Goal: Task Accomplishment & Management: Manage account settings

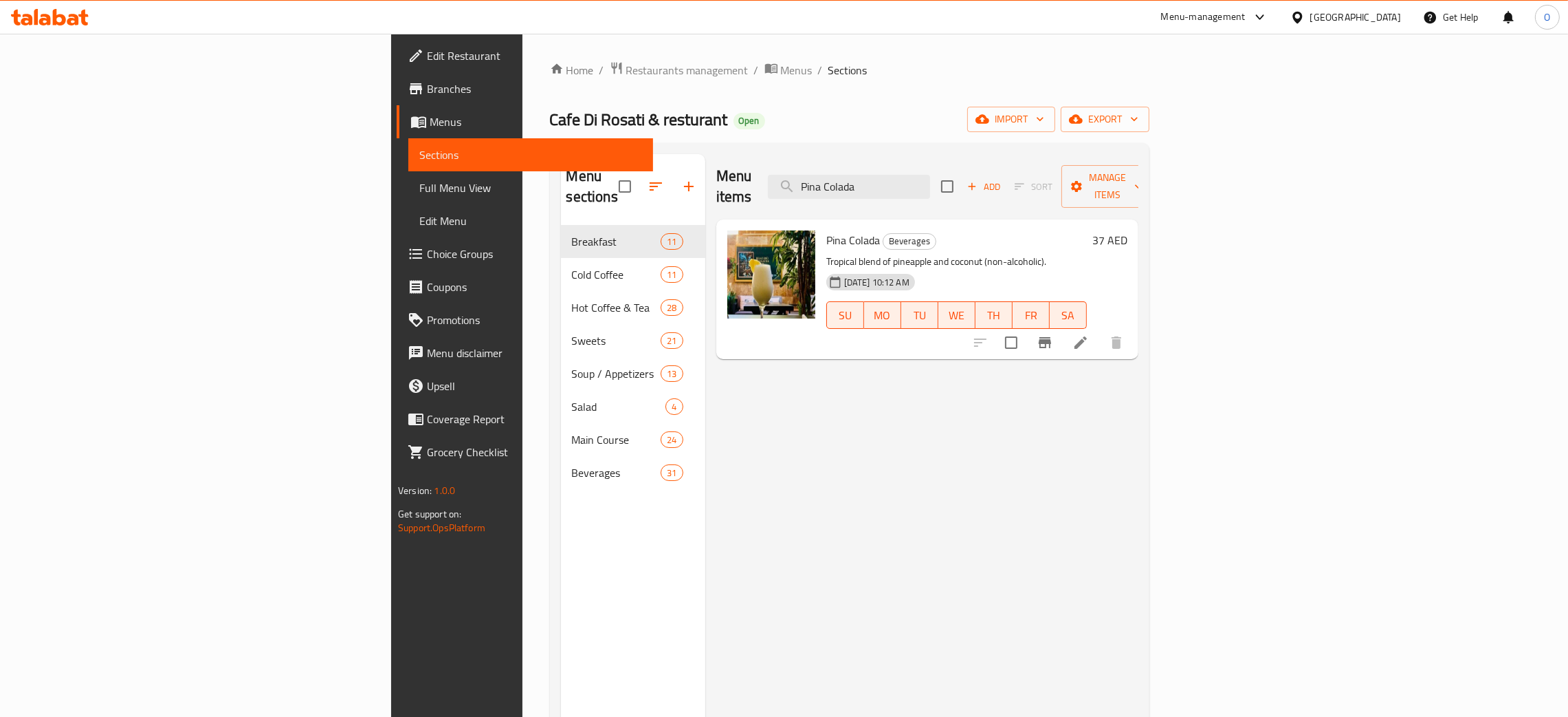
click at [1340, 12] on div "[GEOGRAPHIC_DATA]" at bounding box center [1356, 18] width 91 height 16
click at [1208, 179] on div "[GEOGRAPHIC_DATA]" at bounding box center [1252, 173] width 113 height 31
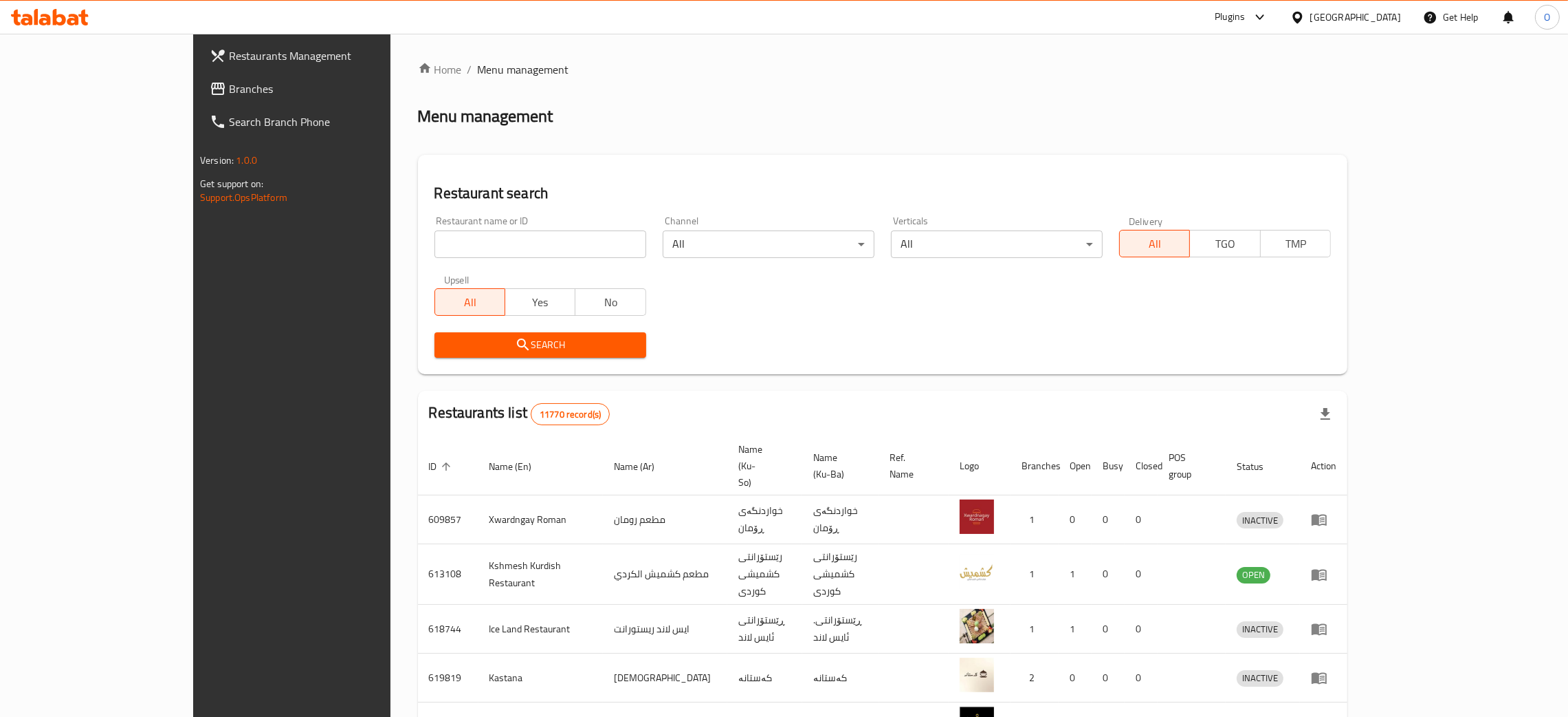
click at [473, 235] on input "search" at bounding box center [540, 245] width 211 height 27
paste input "Prego"
type input "Prego"
click button "Search" at bounding box center [540, 345] width 211 height 25
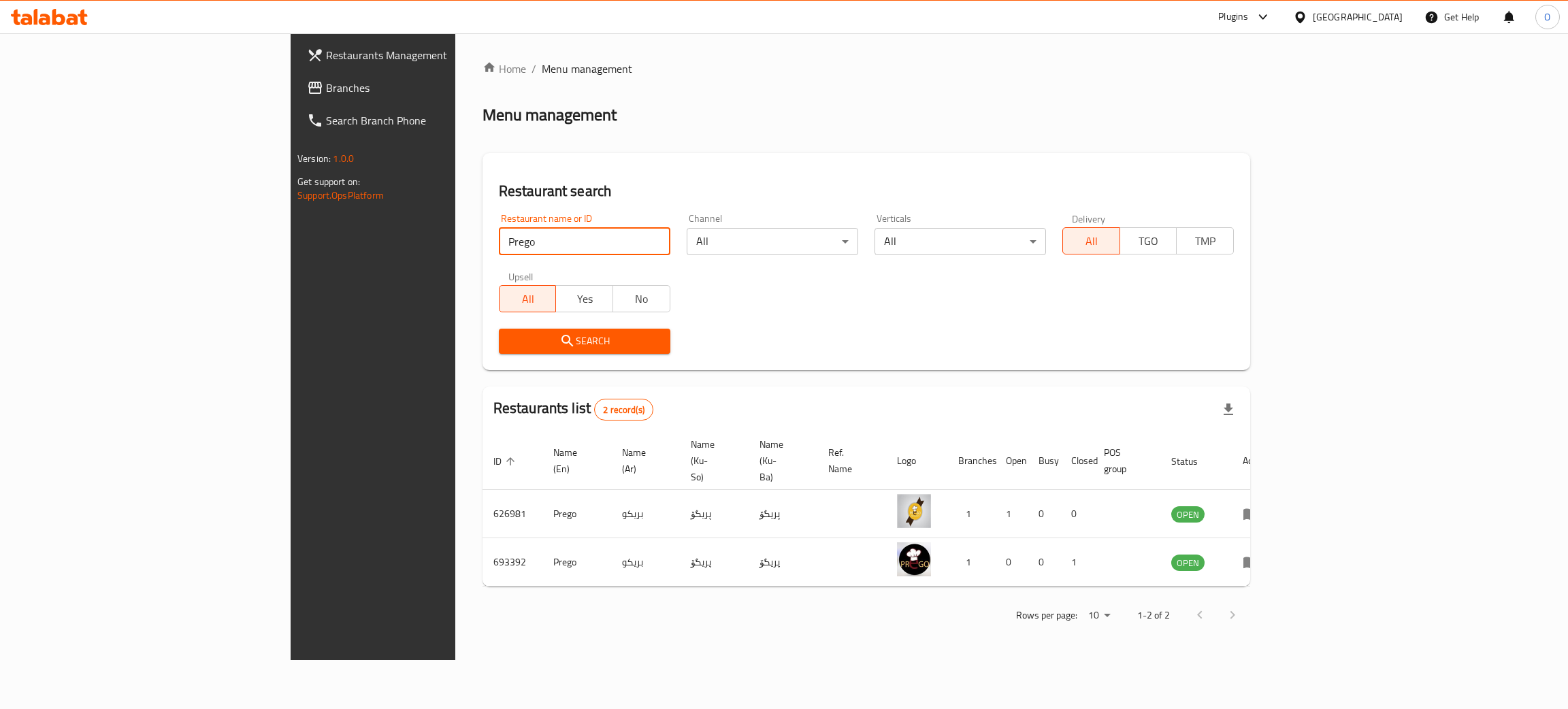
click at [326, 81] on span "Branches" at bounding box center [434, 88] width 216 height 16
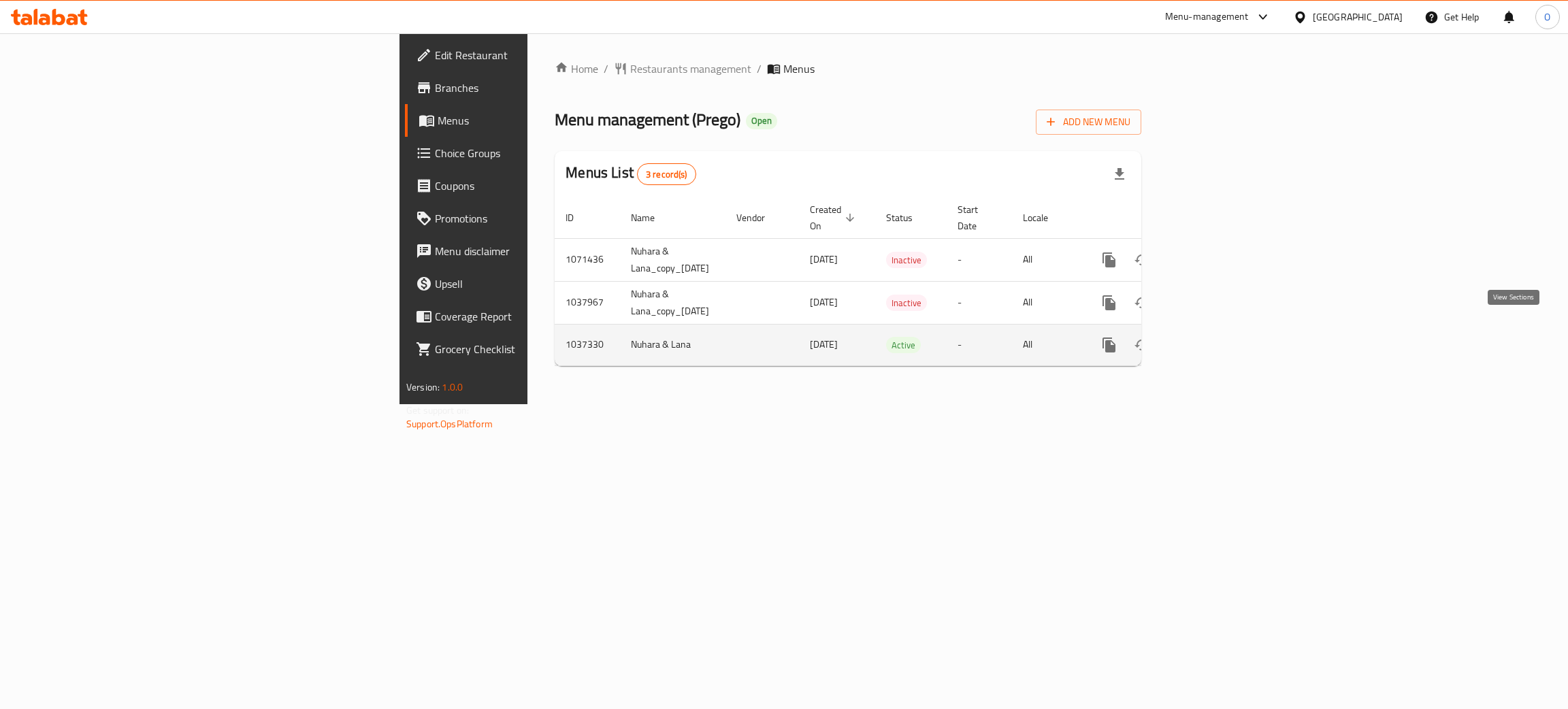
click at [1215, 336] on icon "enhanced table" at bounding box center [1207, 344] width 16 height 16
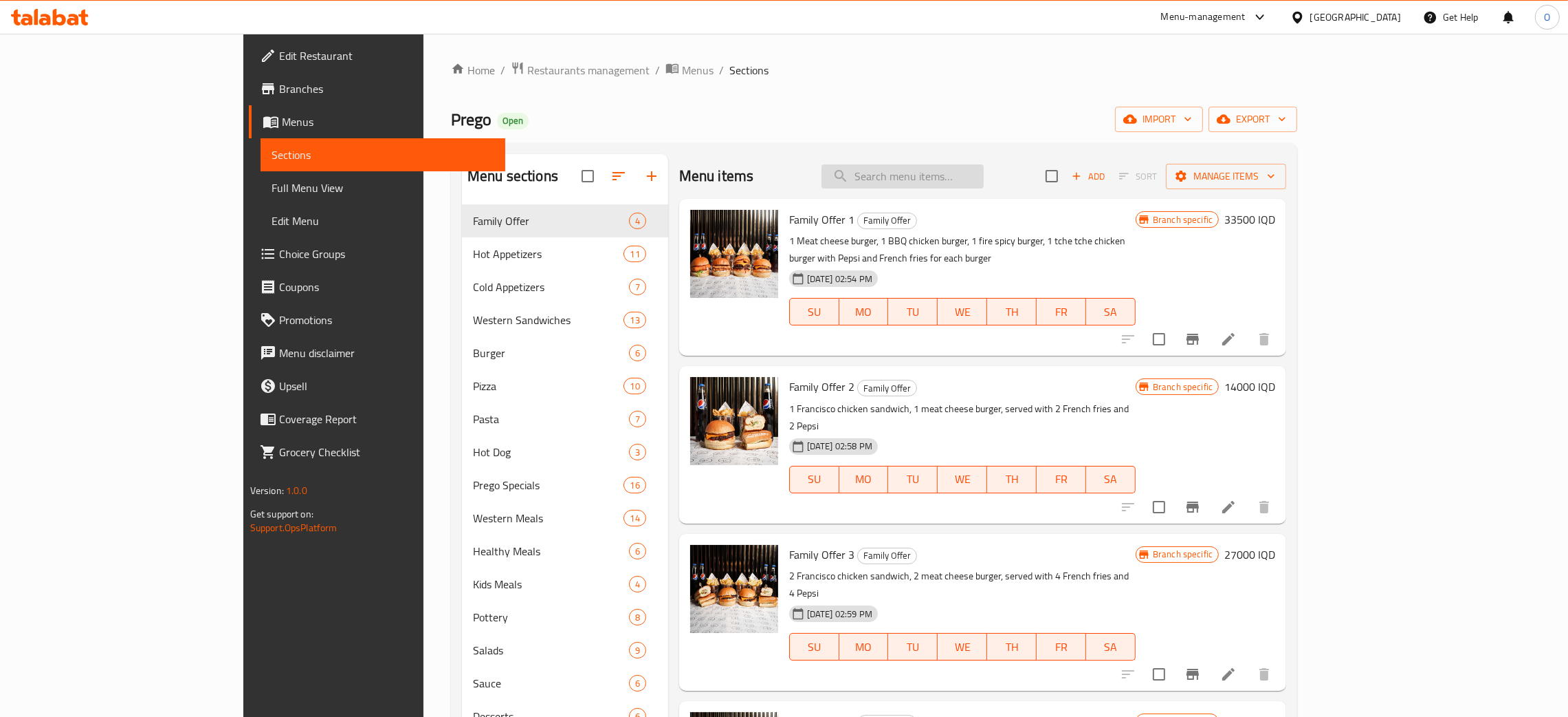
click at [984, 179] on input "search" at bounding box center [903, 176] width 163 height 24
paste input "Full Protein Salad"
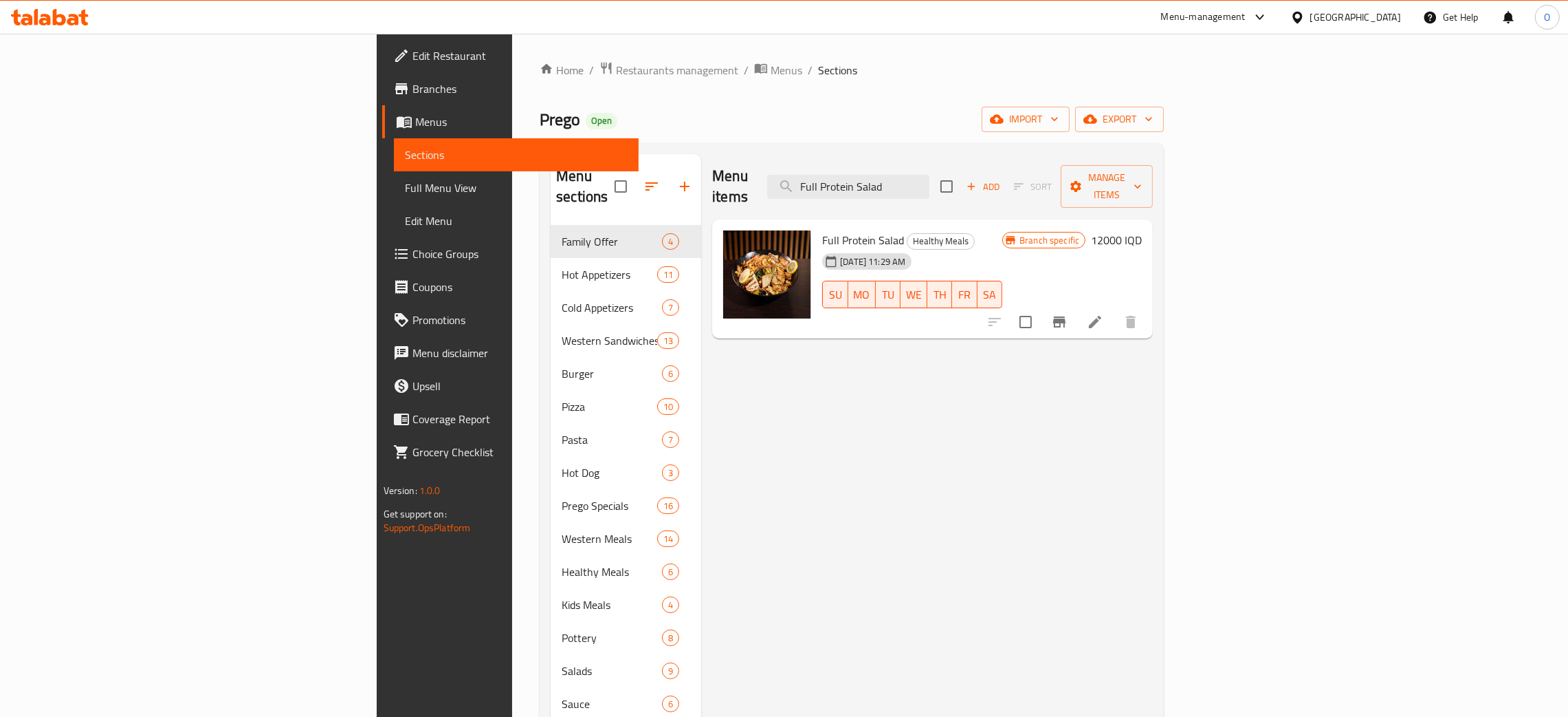
type input "Full Protein Salad"
